Goal: Task Accomplishment & Management: Manage account settings

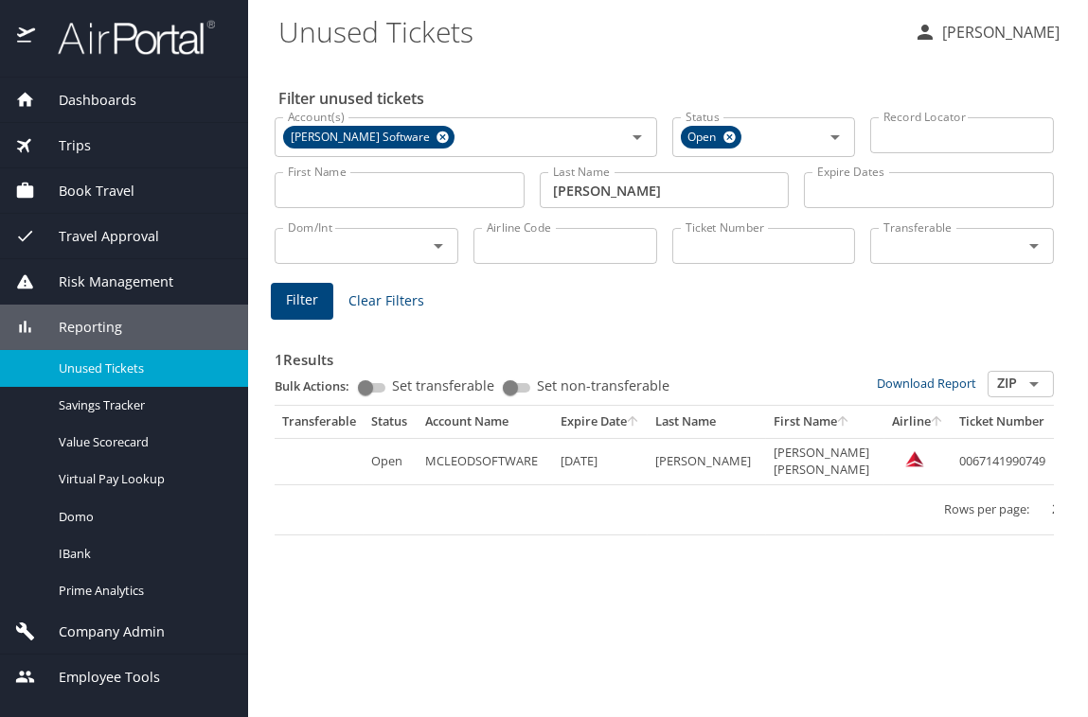
click at [99, 185] on span "Book Travel" at bounding box center [84, 191] width 99 height 21
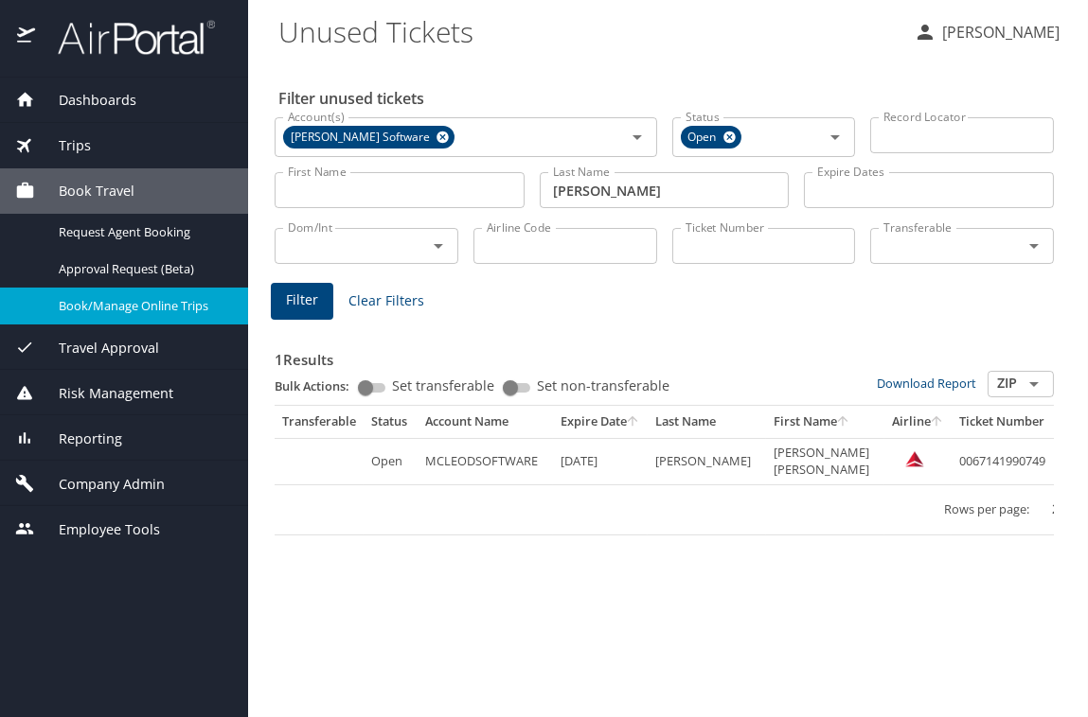
click at [69, 302] on span "Book/Manage Online Trips" at bounding box center [142, 306] width 167 height 18
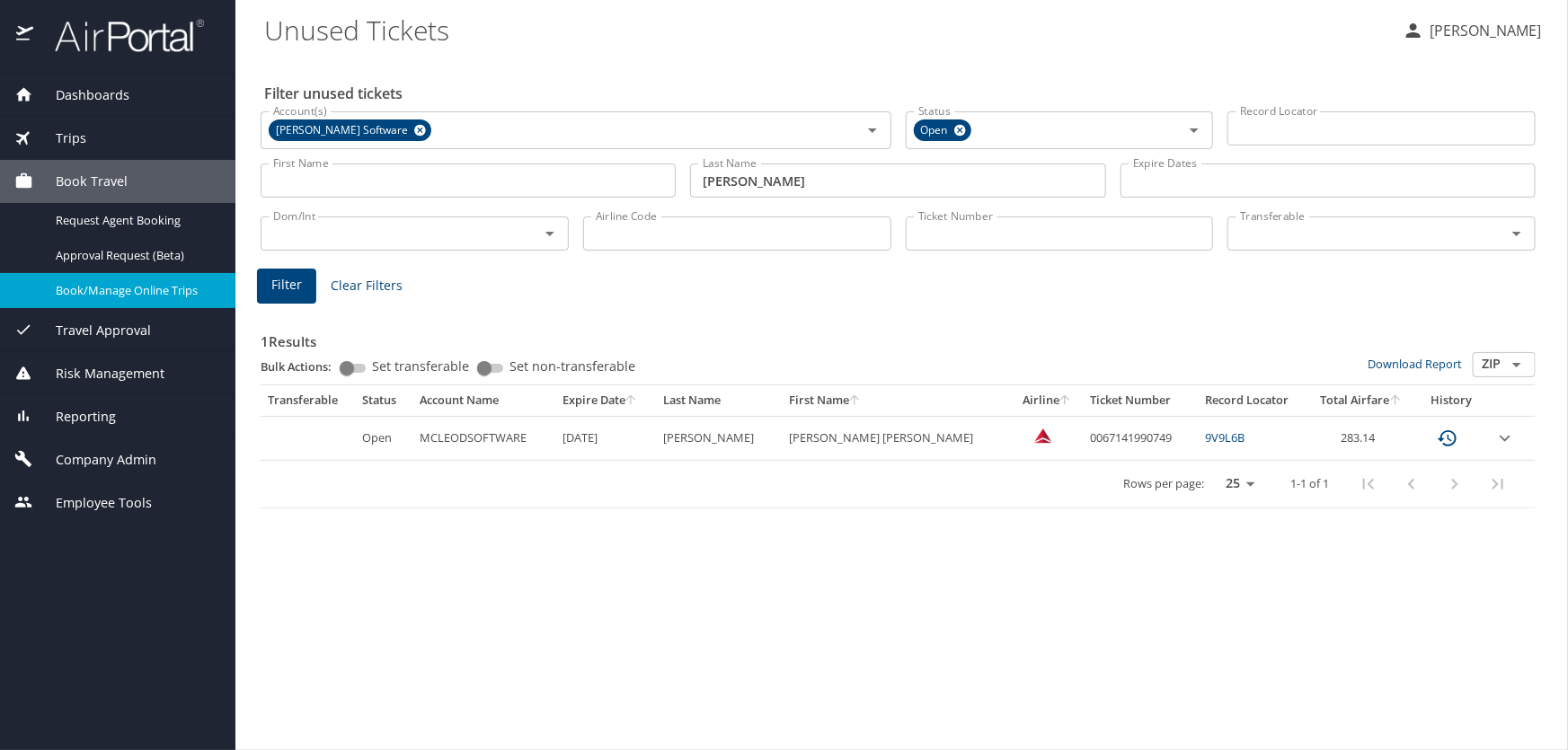
drag, startPoint x: 513, startPoint y: 611, endPoint x: 514, endPoint y: 587, distance: 24.0
click at [514, 593] on div "Filter unused tickets Account(s) McLeod Software Account(s) Status Open Status …" at bounding box center [901, 404] width 1275 height 693
click at [126, 34] on img at bounding box center [120, 35] width 169 height 35
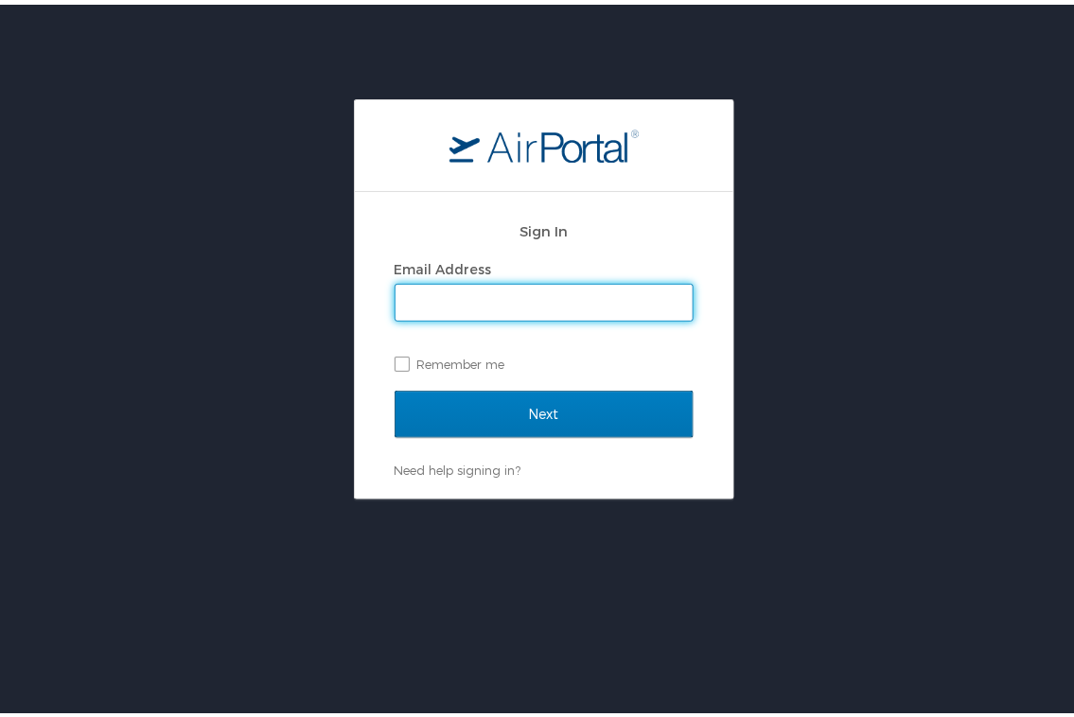
type input "patti.bragg@cbtravel.com"
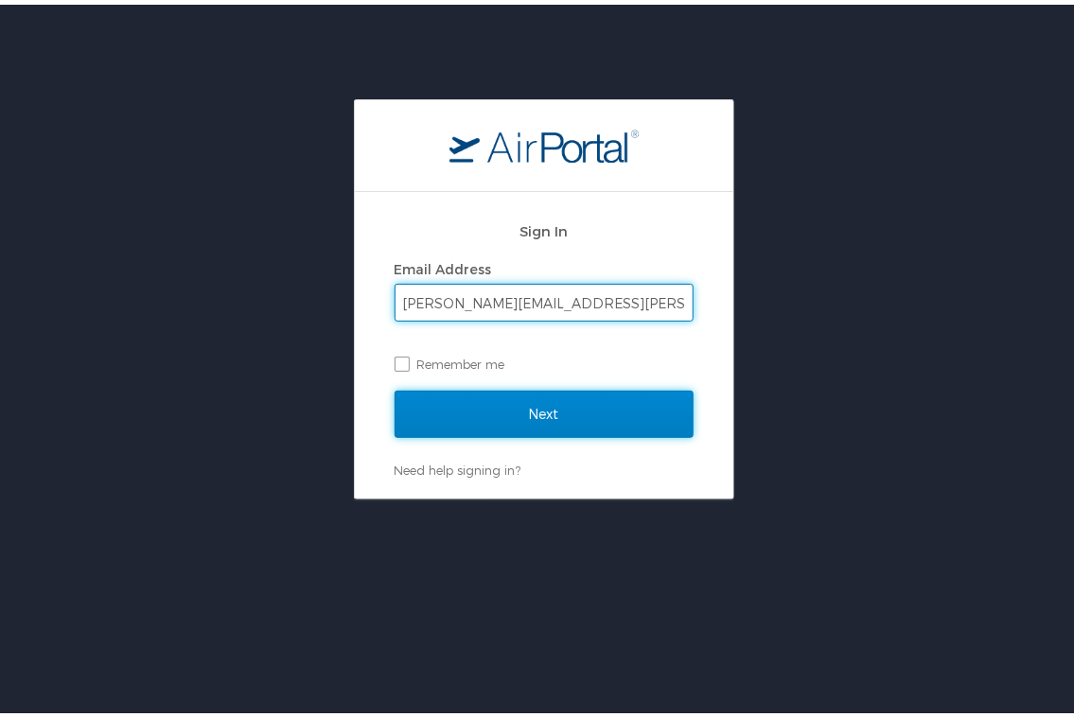
click at [558, 403] on input "Next" at bounding box center [544, 409] width 299 height 47
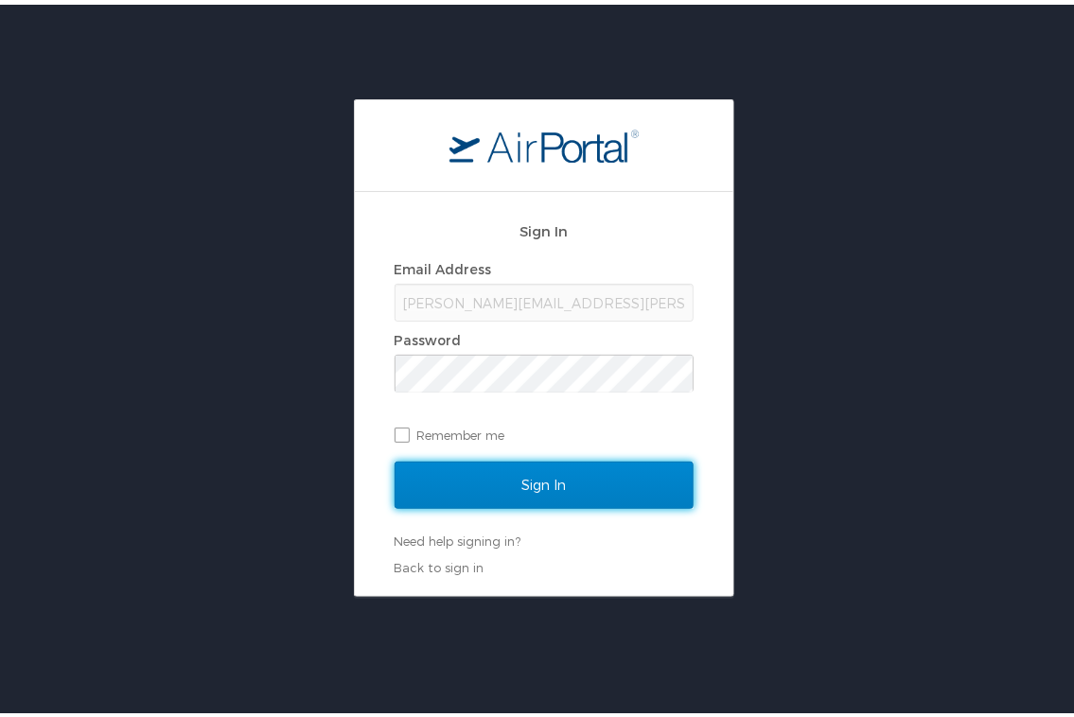
click at [542, 474] on input "Sign In" at bounding box center [544, 480] width 299 height 47
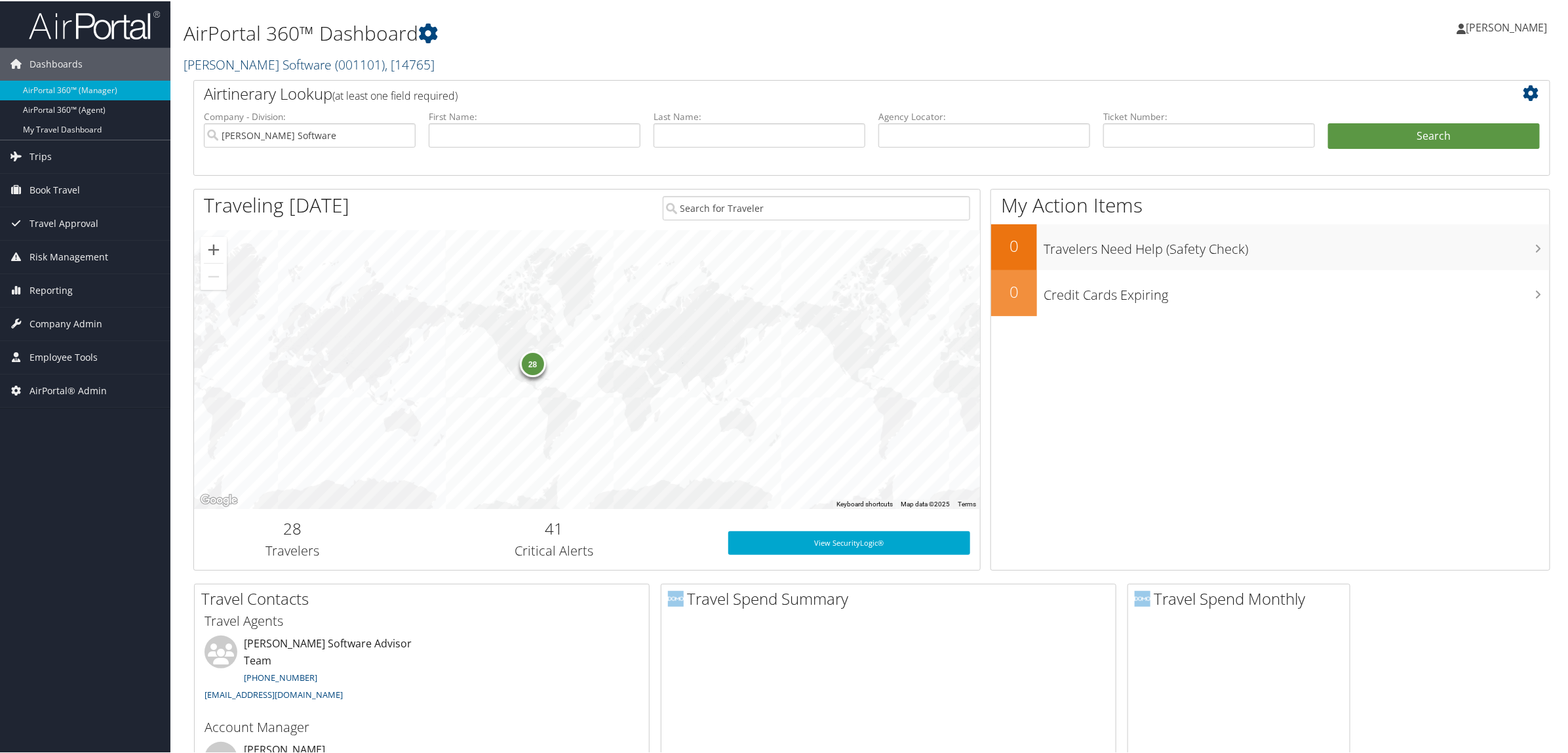
click at [238, 64] on link "[PERSON_NAME] Software ( 001101 ) , [ 14765 ]" at bounding box center [309, 64] width 251 height 18
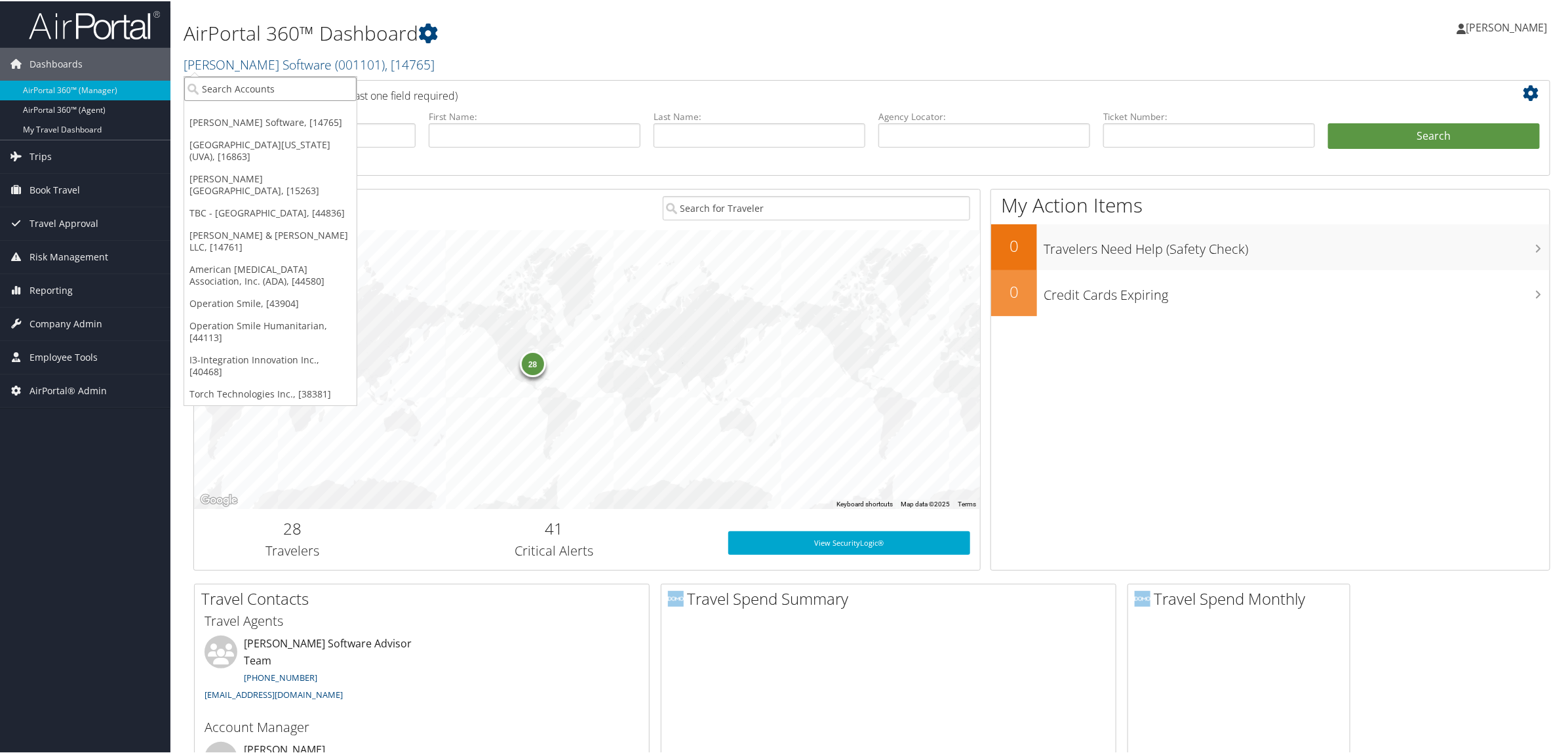
click at [260, 92] on input "search" at bounding box center [270, 87] width 172 height 24
type input "christopherson"
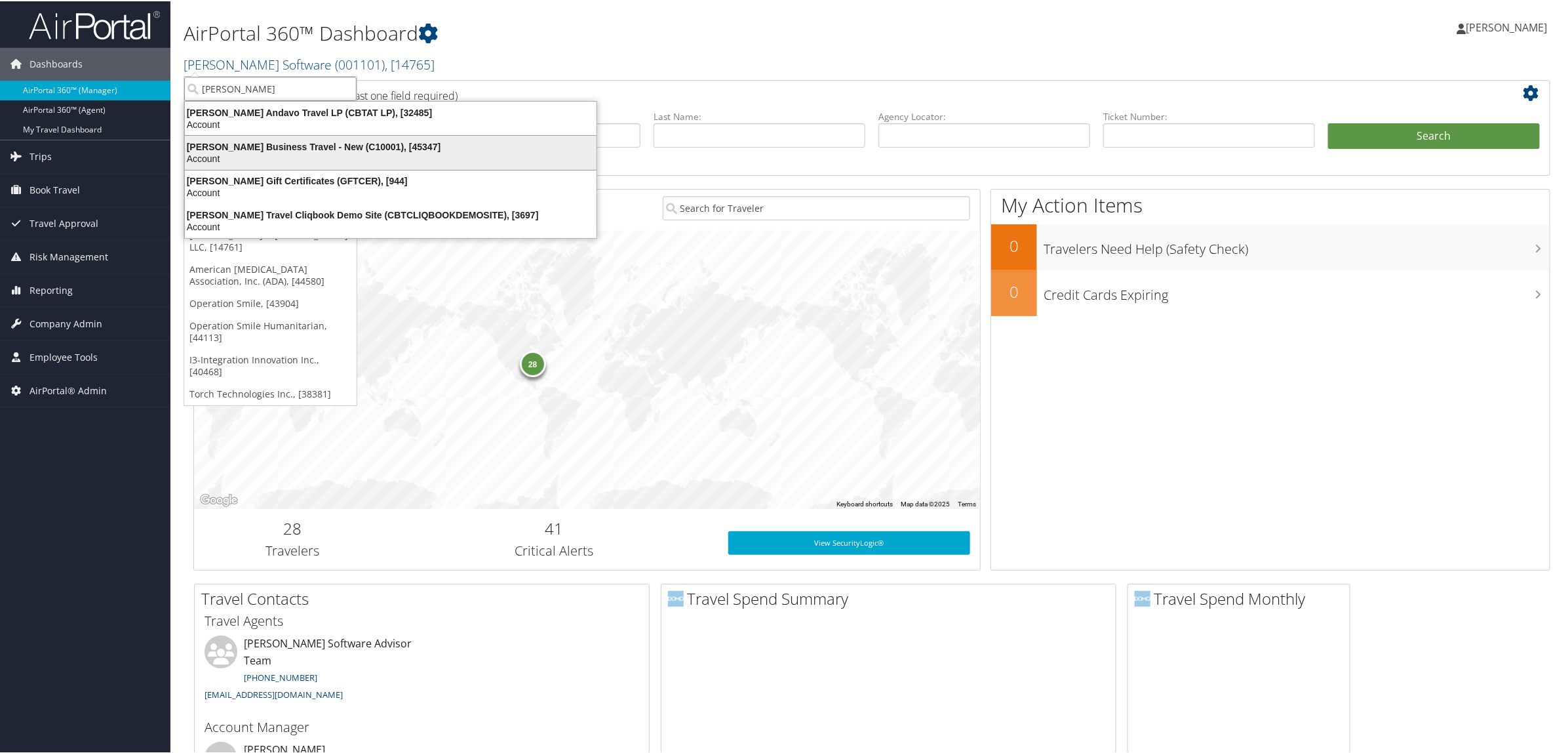
click at [233, 145] on div "Christopherson Business Travel - New (C10001), [45347]" at bounding box center [391, 145] width 427 height 12
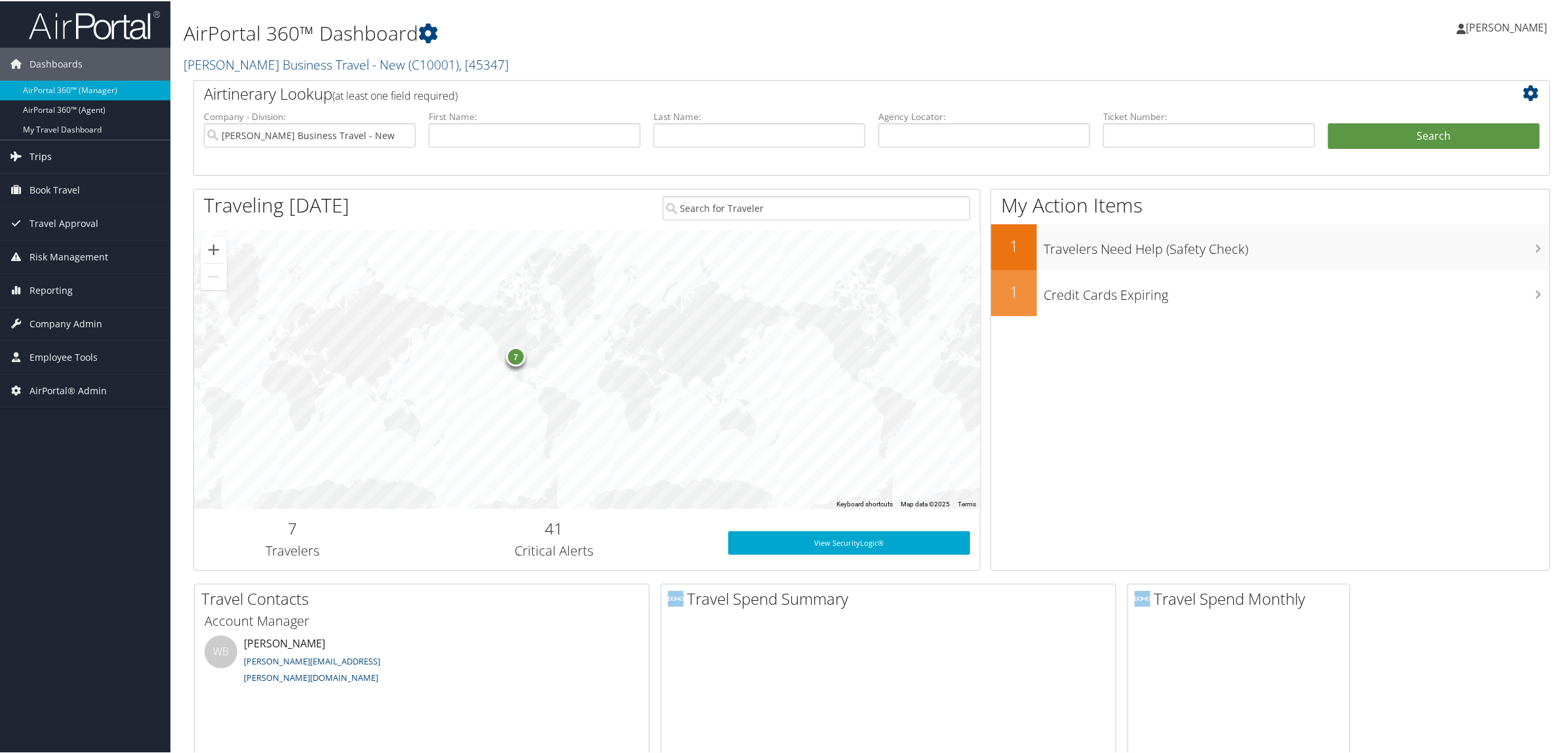
click at [18, 152] on icon at bounding box center [16, 154] width 19 height 19
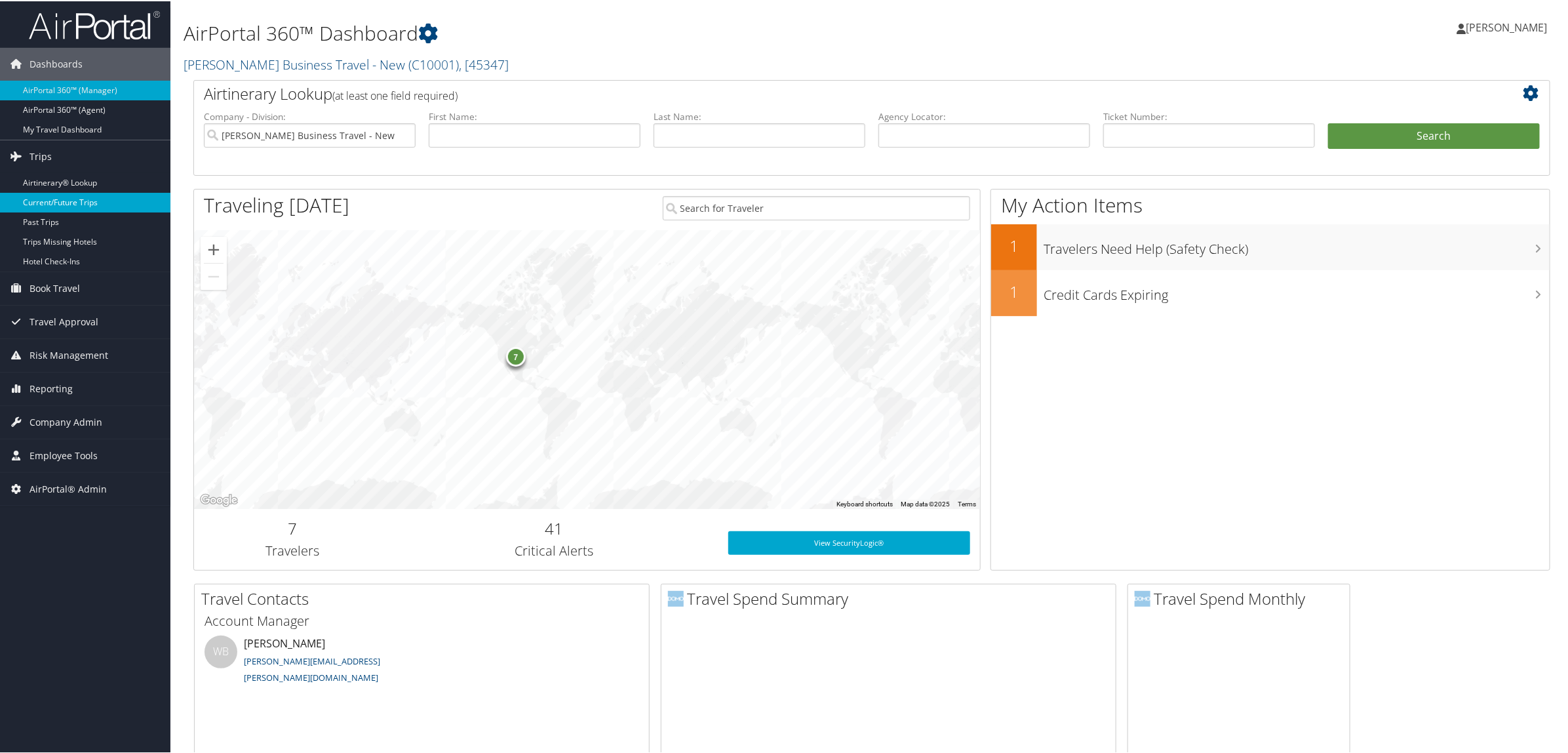
click at [33, 197] on link "Current/Future Trips" at bounding box center [85, 201] width 170 height 19
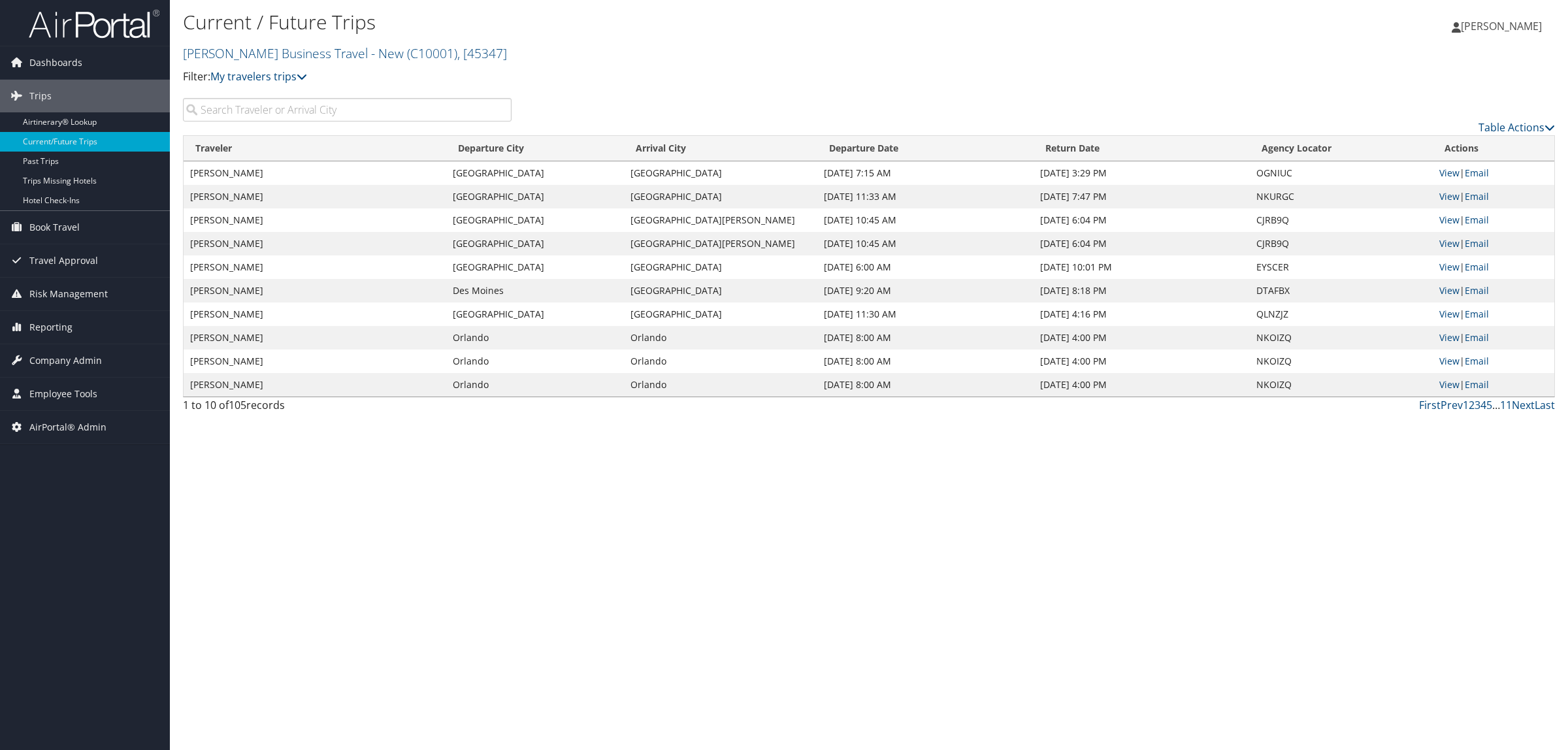
click at [376, 112] on input "search" at bounding box center [347, 110] width 329 height 23
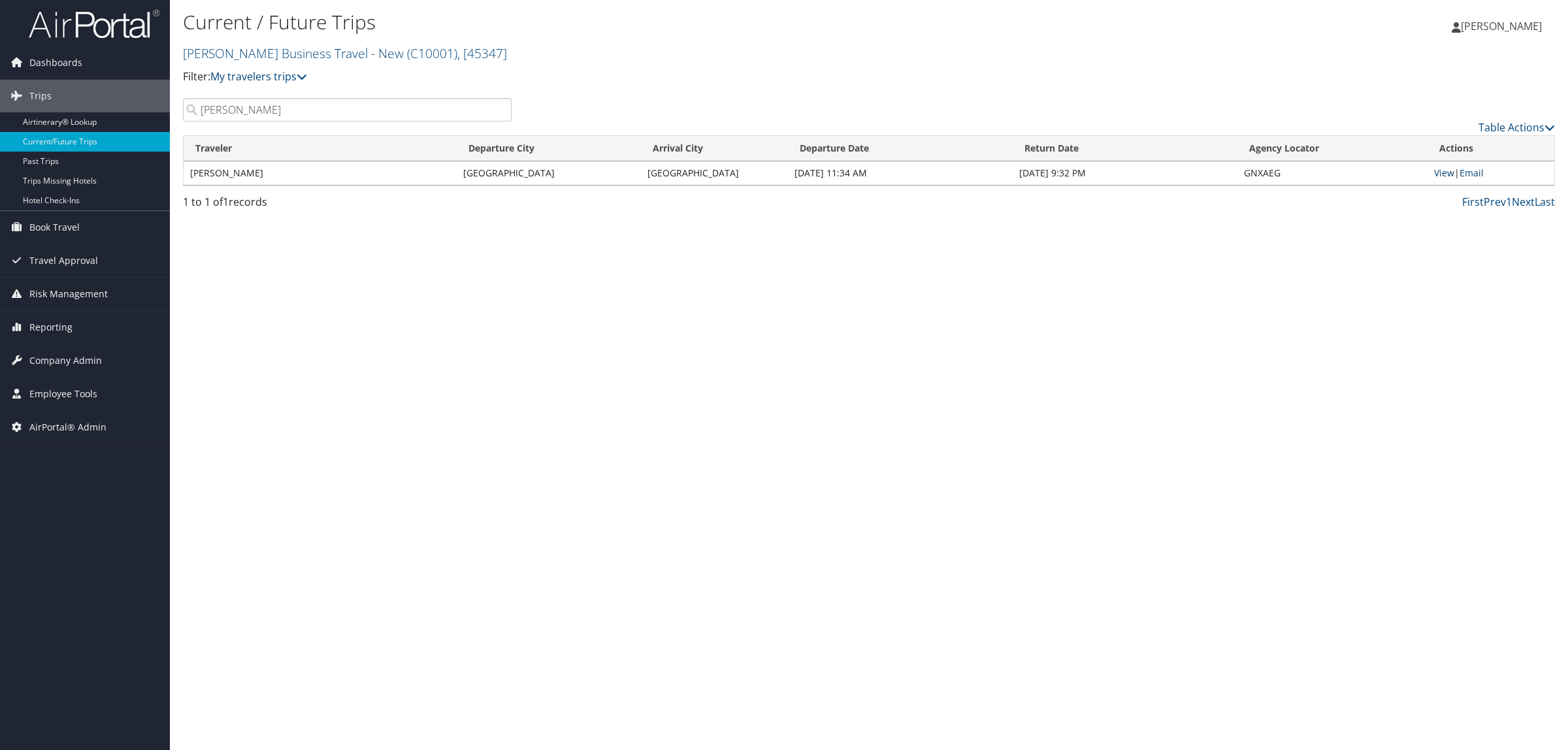
type input "lee"
click at [1442, 170] on link "View" at bounding box center [1444, 172] width 20 height 12
